Goal: Go to known website: Access a specific website the user already knows

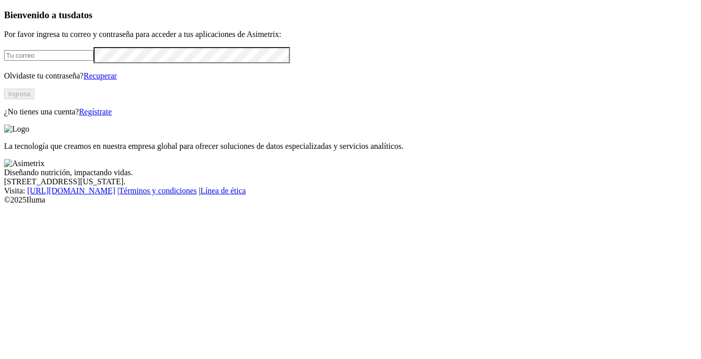
click at [64, 61] on input "email" at bounding box center [49, 55] width 90 height 11
type input "[EMAIL_ADDRESS][DOMAIN_NAME]"
click input "submit" at bounding box center [0, 0] width 0 height 0
